Goal: Download file/media

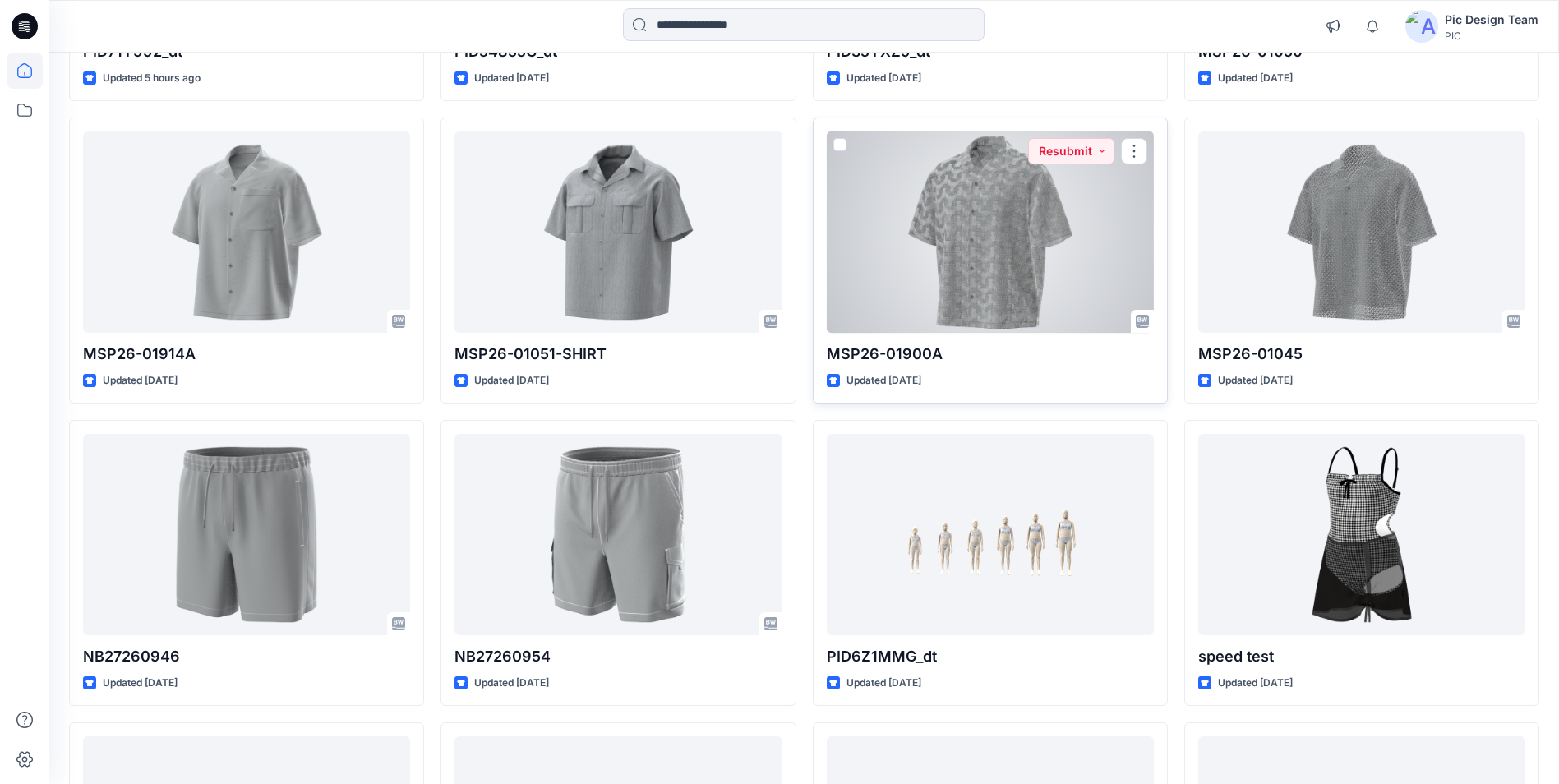
scroll to position [416, 0]
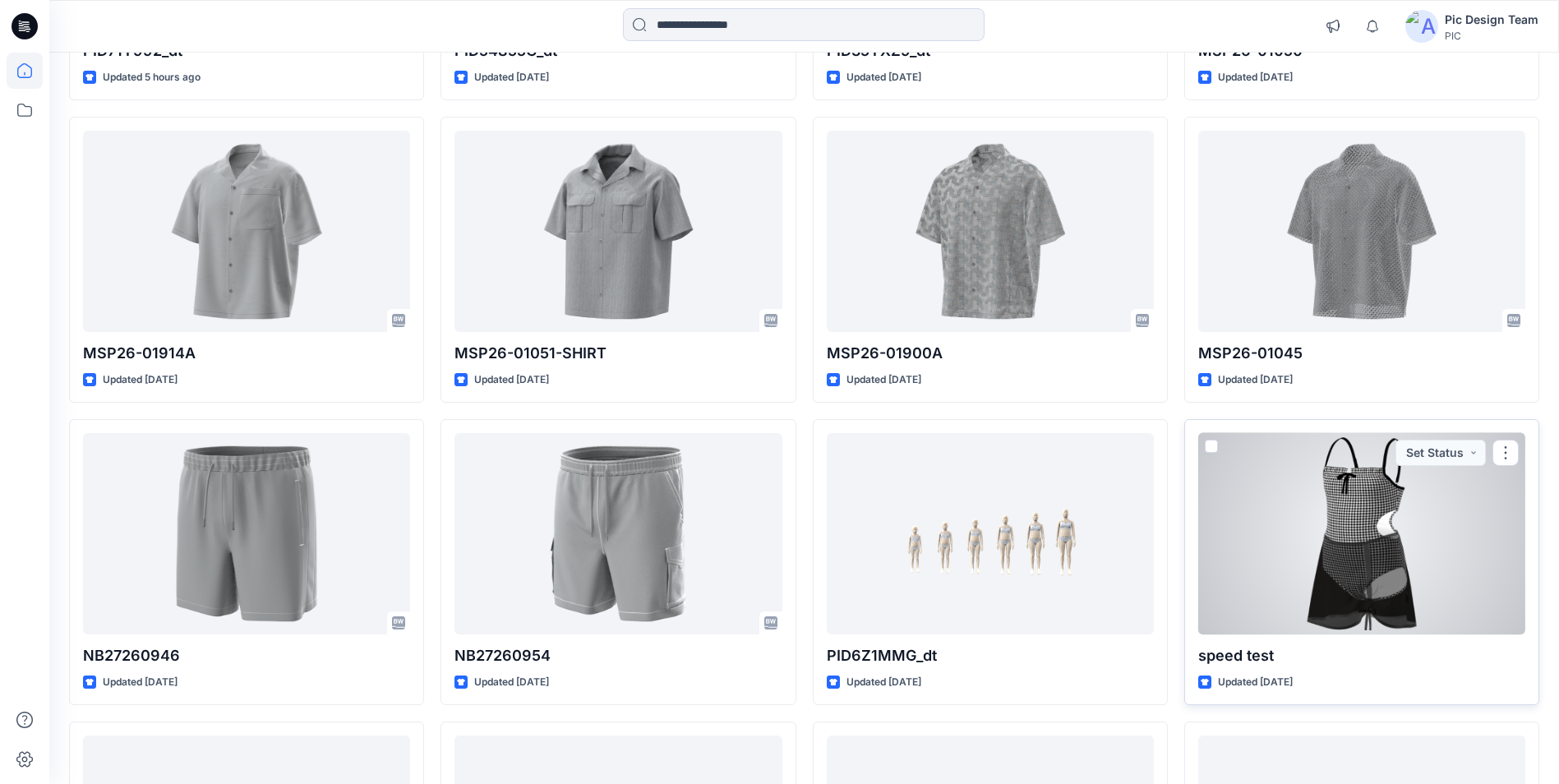
click at [1370, 499] on div at bounding box center [1361, 533] width 327 height 201
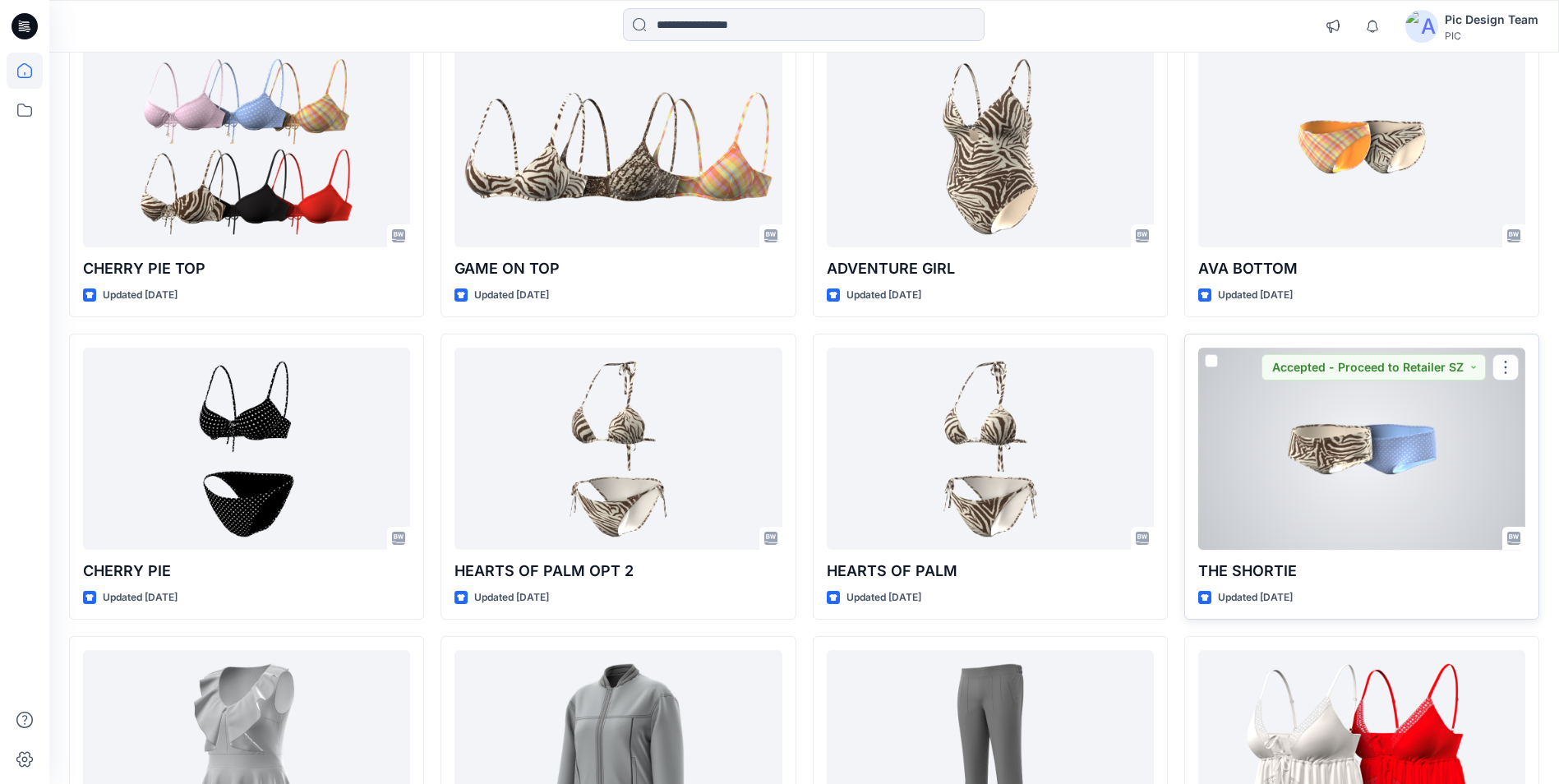
scroll to position [2476, 0]
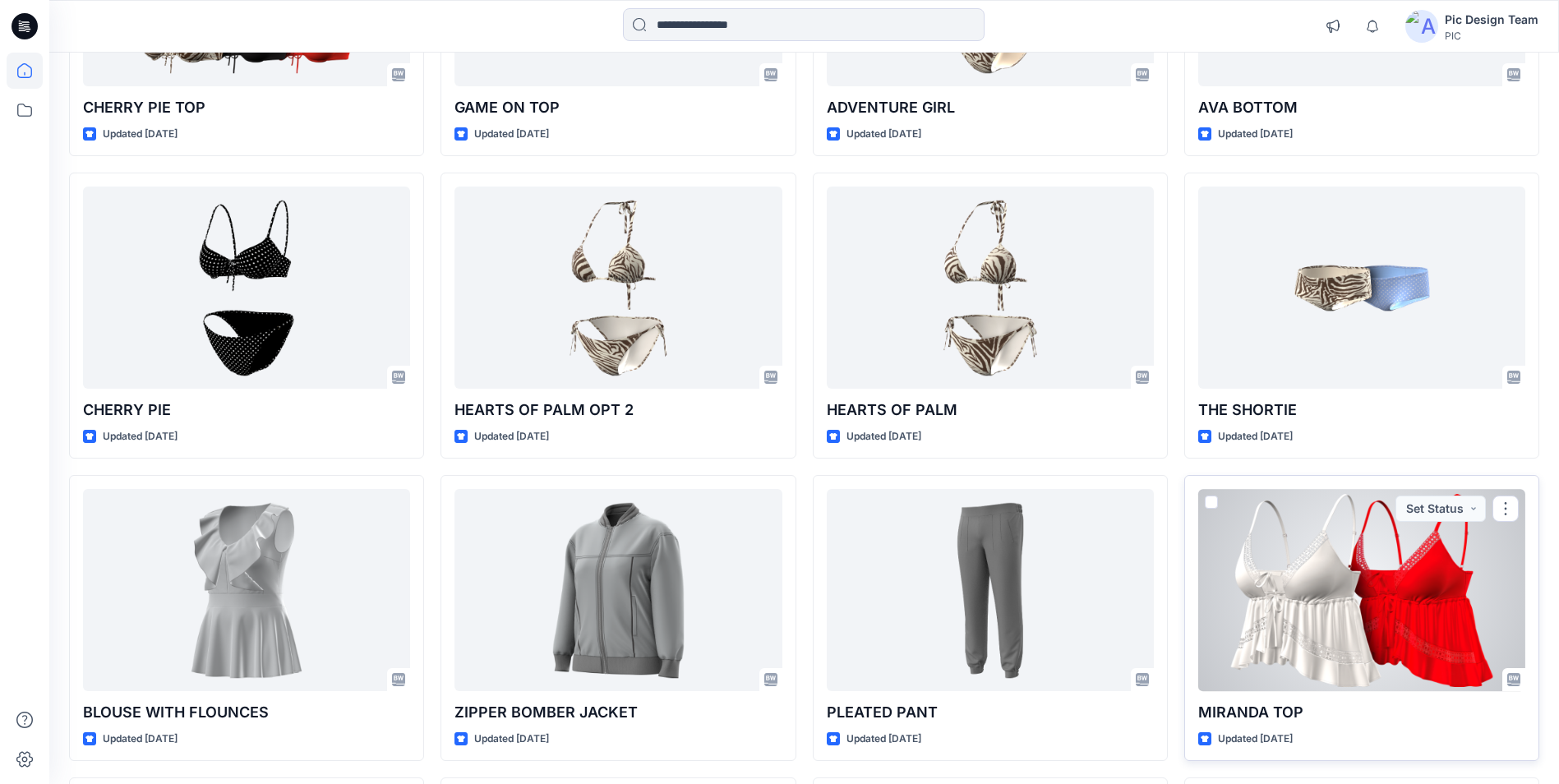
click at [1297, 603] on div at bounding box center [1361, 589] width 327 height 201
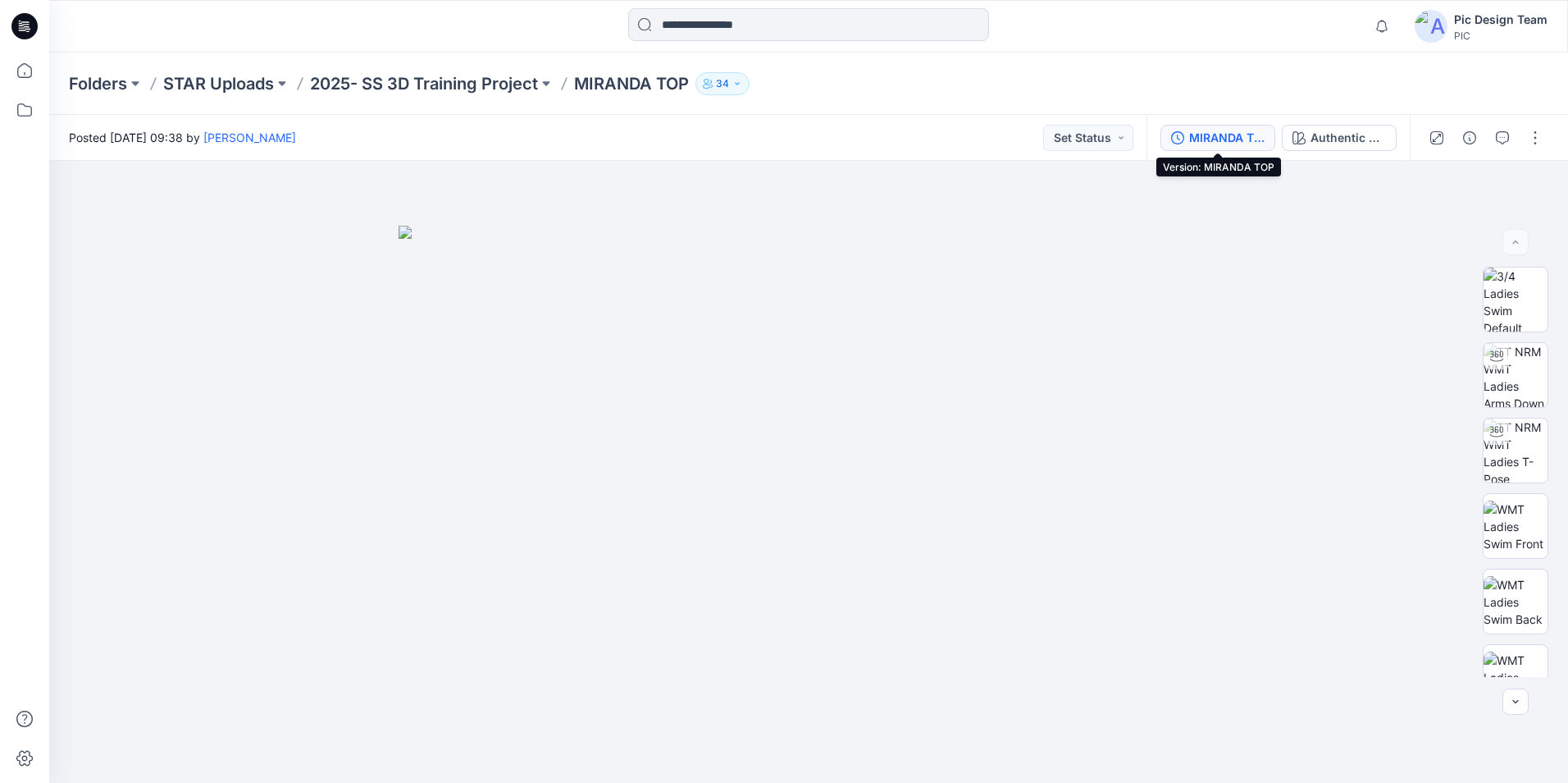
click at [1219, 139] on div "MIRANDA TOP" at bounding box center [1227, 138] width 76 height 18
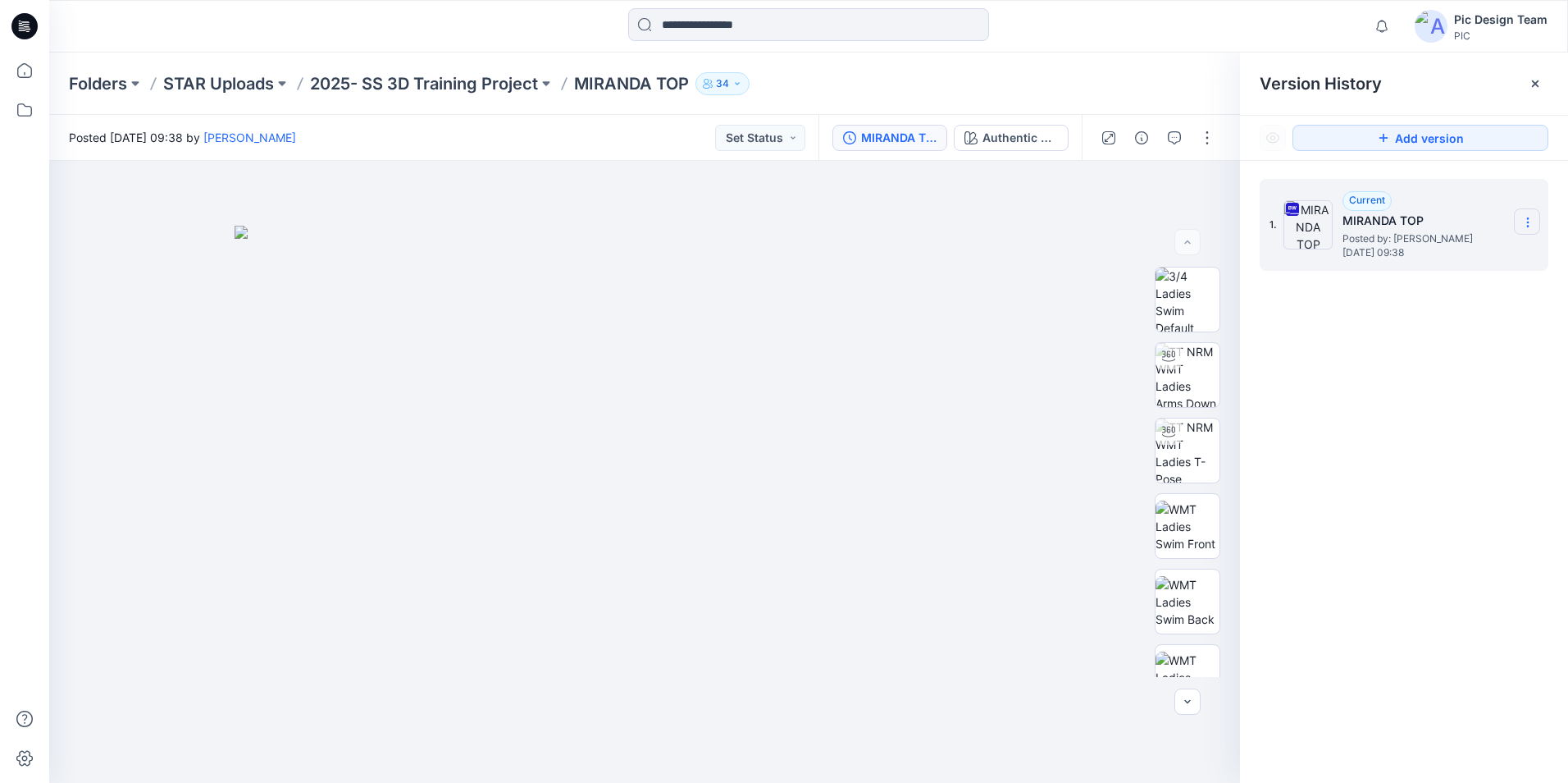
click at [1521, 217] on section at bounding box center [1526, 221] width 26 height 26
click at [1423, 259] on span "Download Source BW File" at bounding box center [1444, 254] width 137 height 19
